Goal: Navigation & Orientation: Find specific page/section

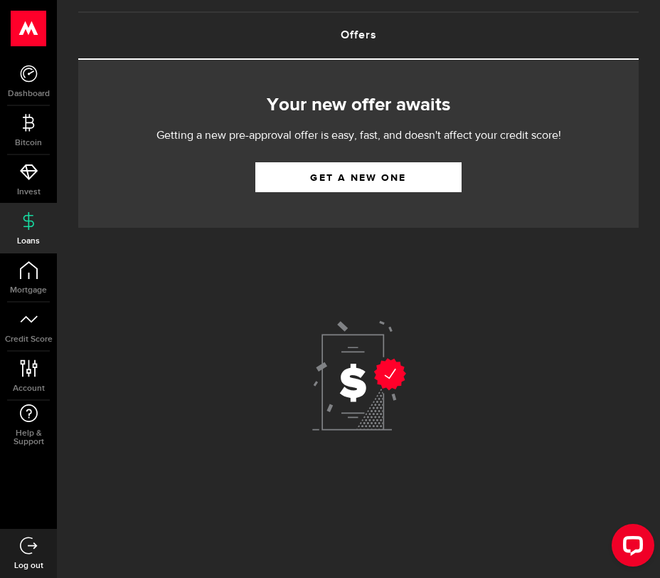
scroll to position [82, 0]
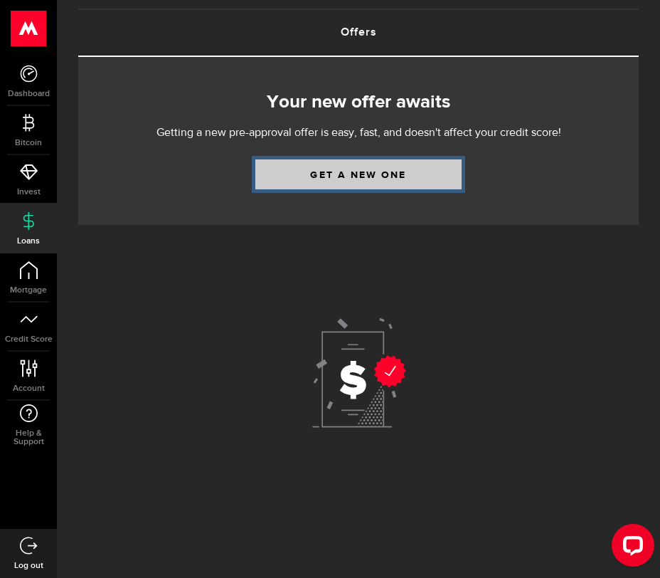
click at [282, 170] on link "Get a new one" at bounding box center [358, 174] width 206 height 30
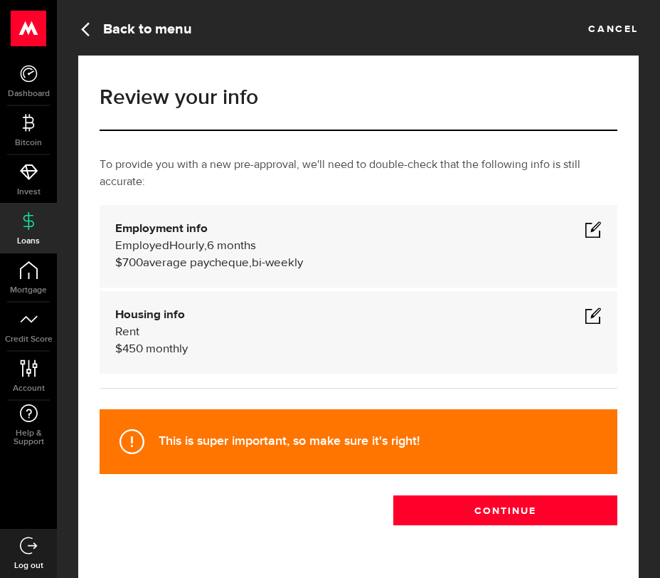
click at [150, 28] on link "Back to menu" at bounding box center [135, 28] width 114 height 19
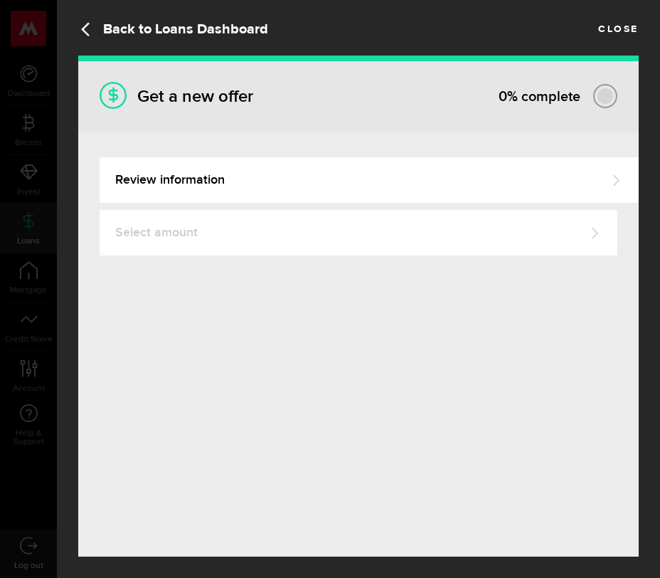
click at [63, 39] on div "Back to Loans Dashboard Close" at bounding box center [358, 28] width 603 height 56
click at [623, 39] on div "Back to Loans Dashboard Close" at bounding box center [358, 28] width 603 height 56
click at [615, 29] on link "Close" at bounding box center [618, 27] width 41 height 16
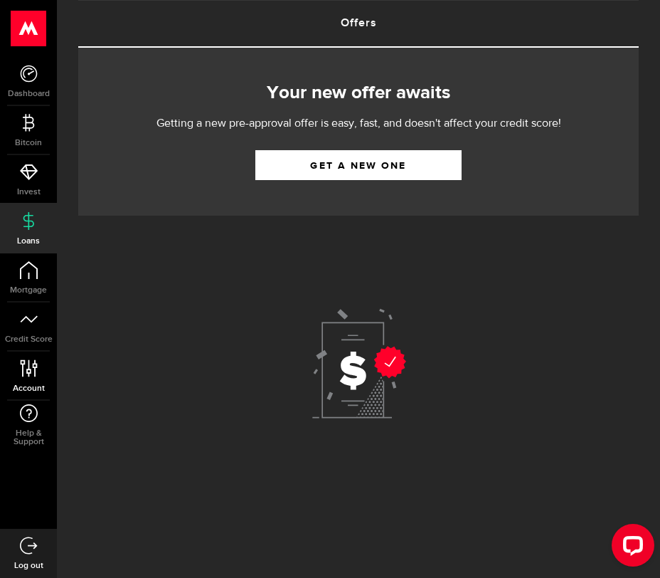
scroll to position [100, 0]
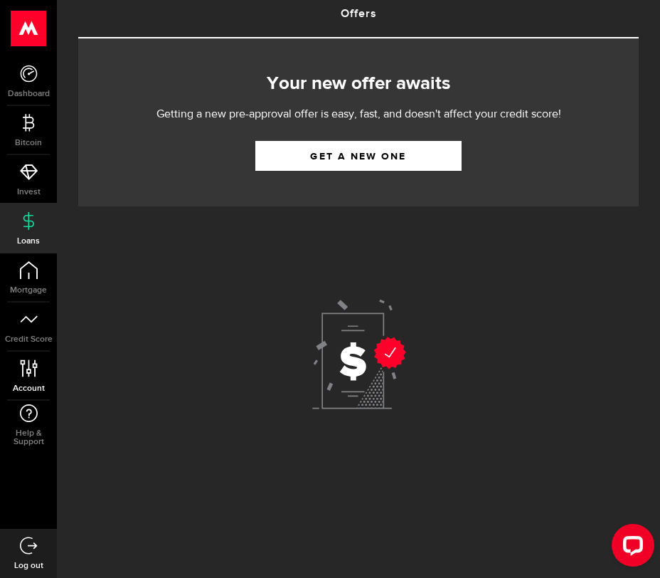
click at [22, 366] on use at bounding box center [28, 367] width 17 height 17
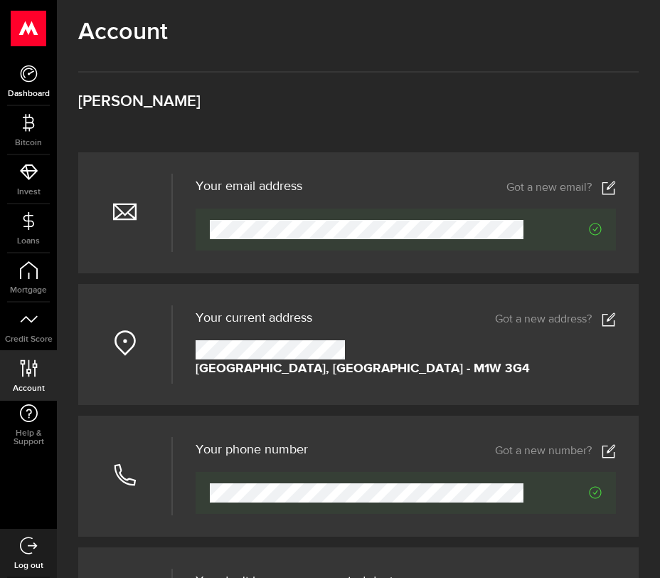
click at [36, 72] on use at bounding box center [28, 73] width 17 height 17
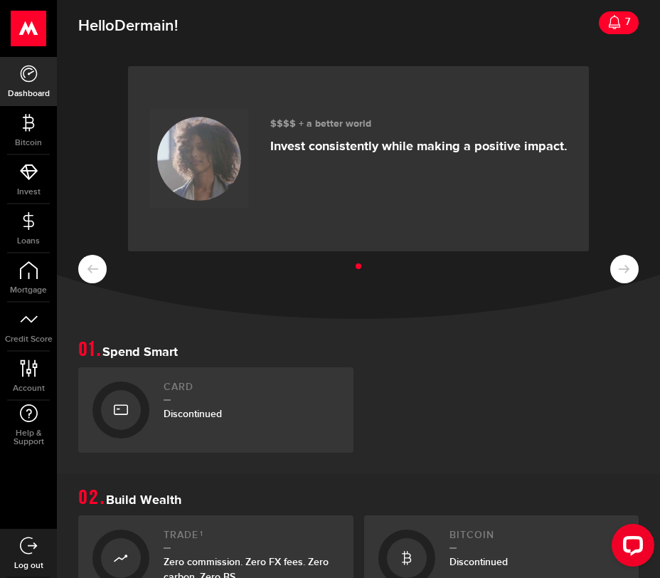
click at [105, 386] on div at bounding box center [121, 409] width 57 height 57
click at [137, 414] on div at bounding box center [121, 410] width 40 height 40
click at [134, 540] on div at bounding box center [121, 557] width 57 height 57
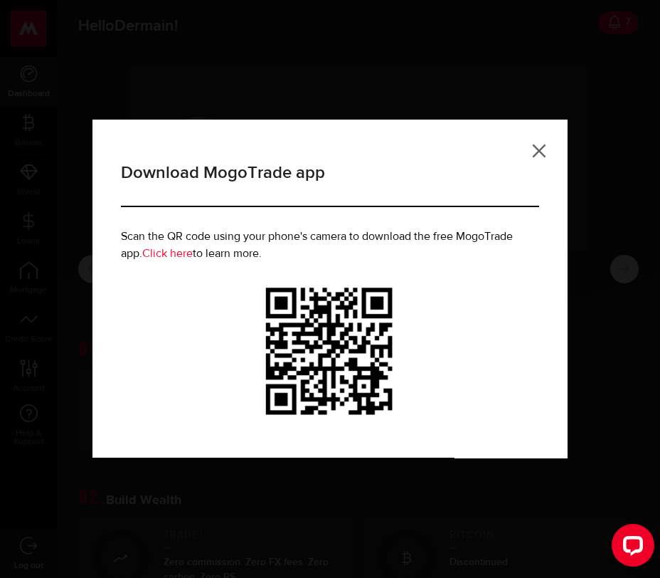
click at [544, 153] on link at bounding box center [539, 151] width 14 height 14
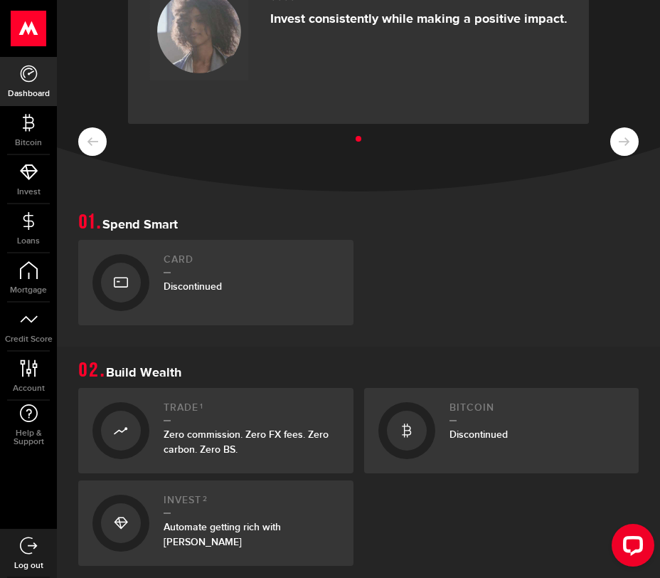
scroll to position [168, 0]
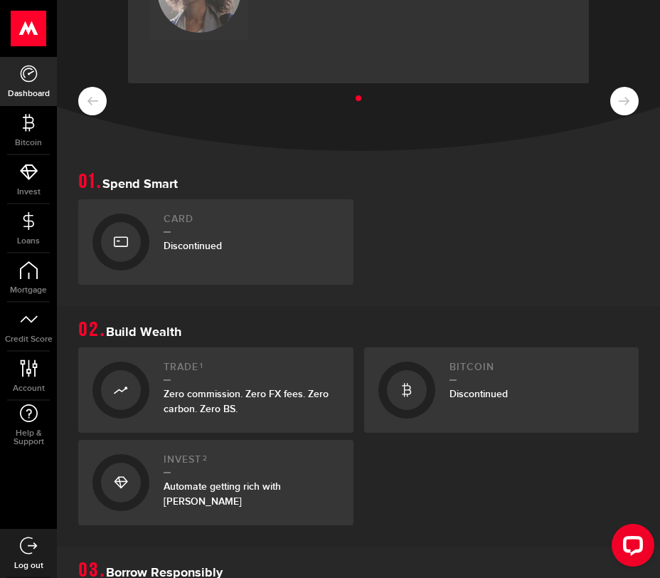
click at [401, 367] on div at bounding box center [407, 390] width 57 height 57
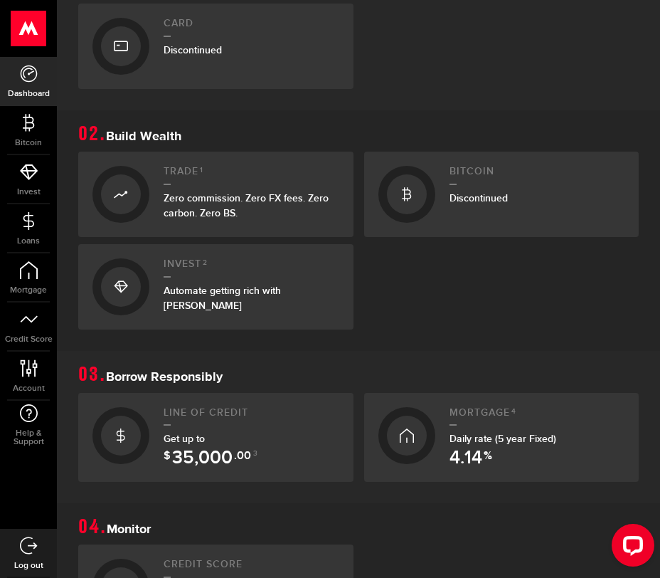
scroll to position [700, 0]
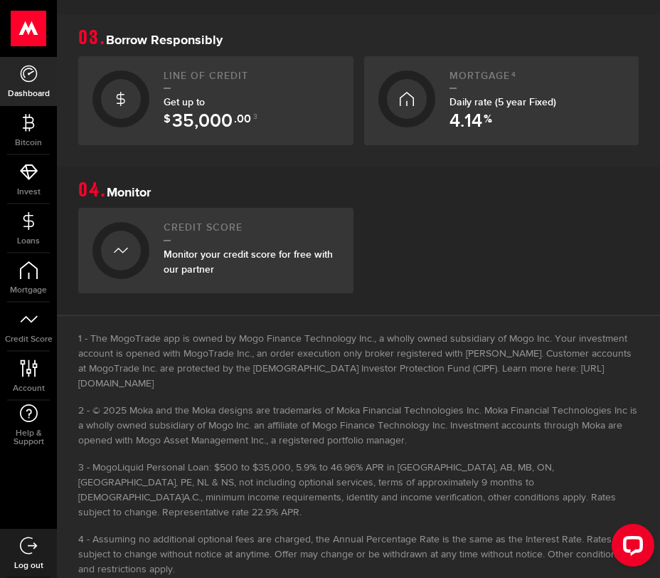
click at [102, 266] on div at bounding box center [121, 250] width 57 height 57
